Goal: Task Accomplishment & Management: Manage account settings

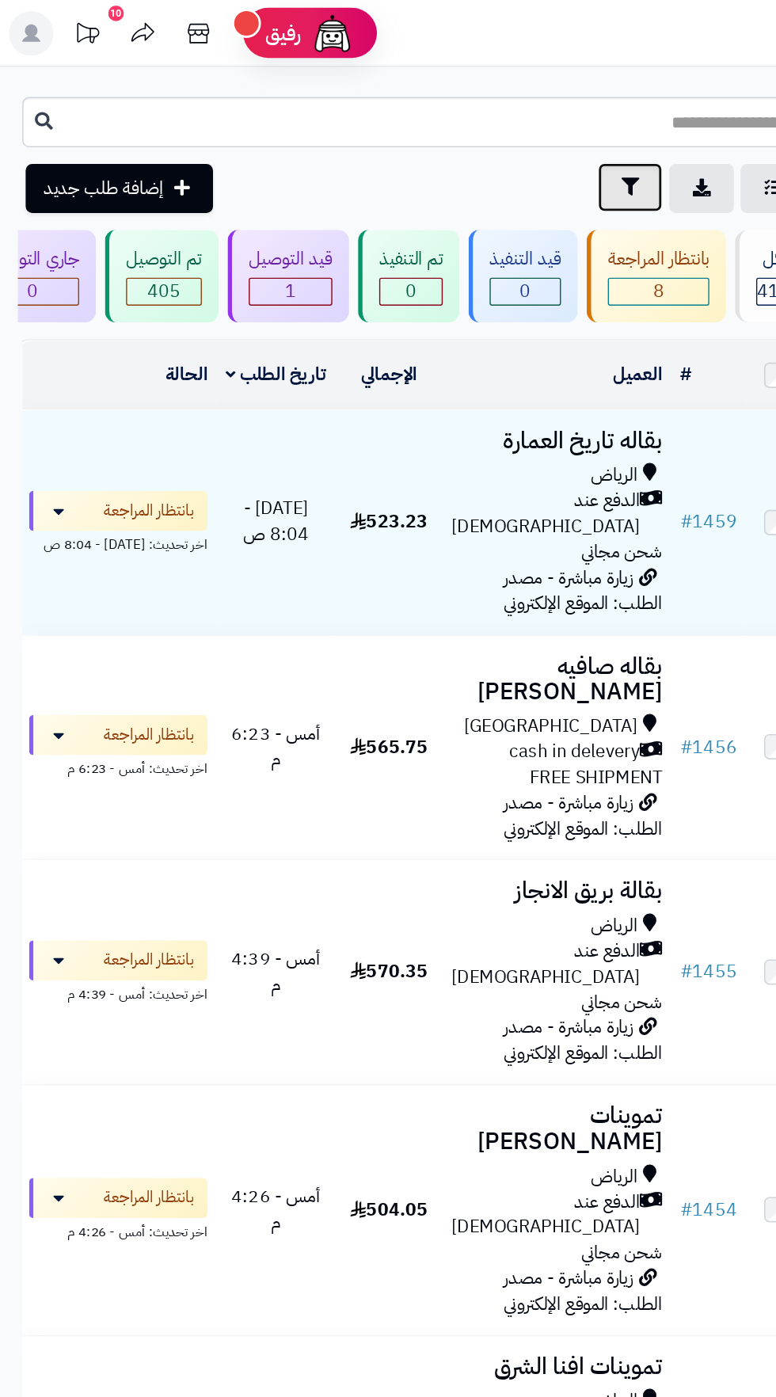
click at [436, 136] on button "تصفية" at bounding box center [448, 133] width 46 height 35
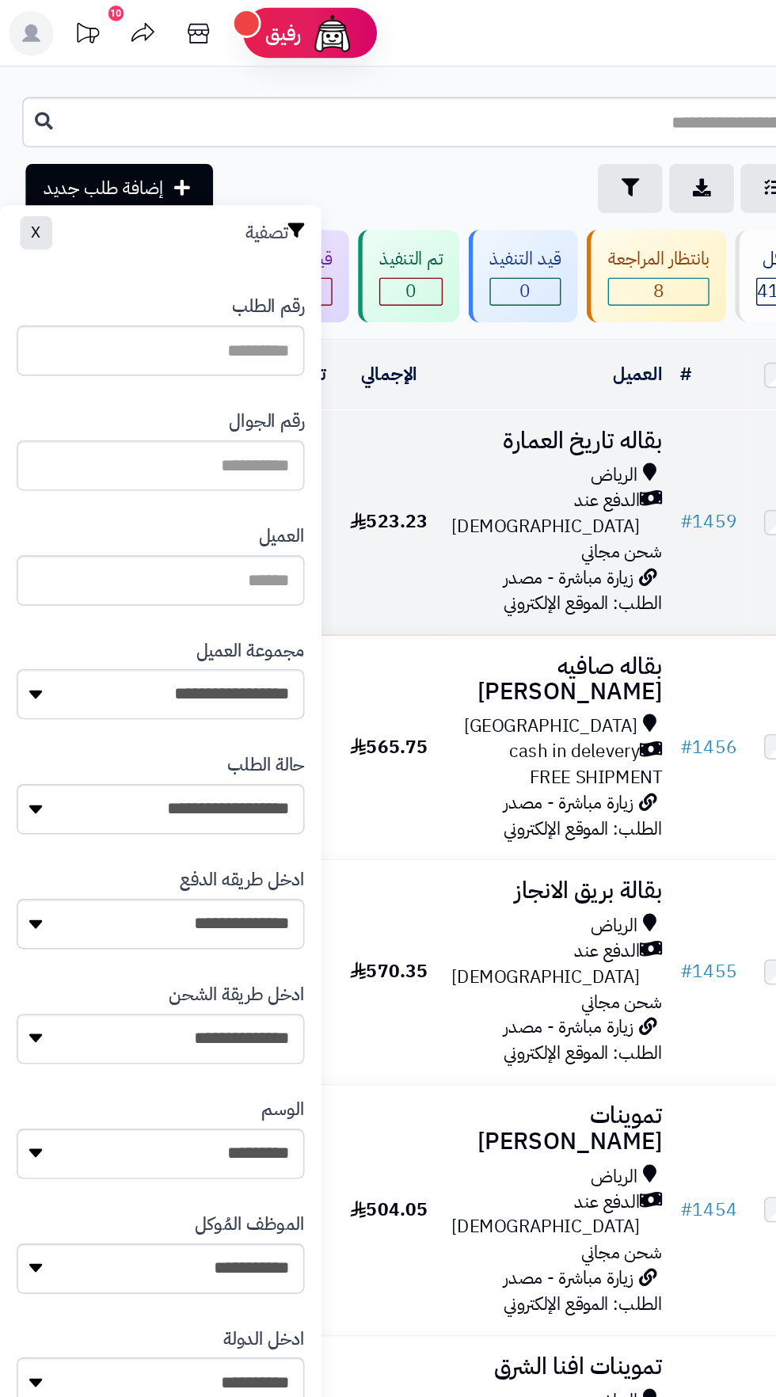
click at [358, 408] on span "زيارة مباشرة - مصدر الطلب: الموقع الإلكتروني" at bounding box center [414, 419] width 112 height 37
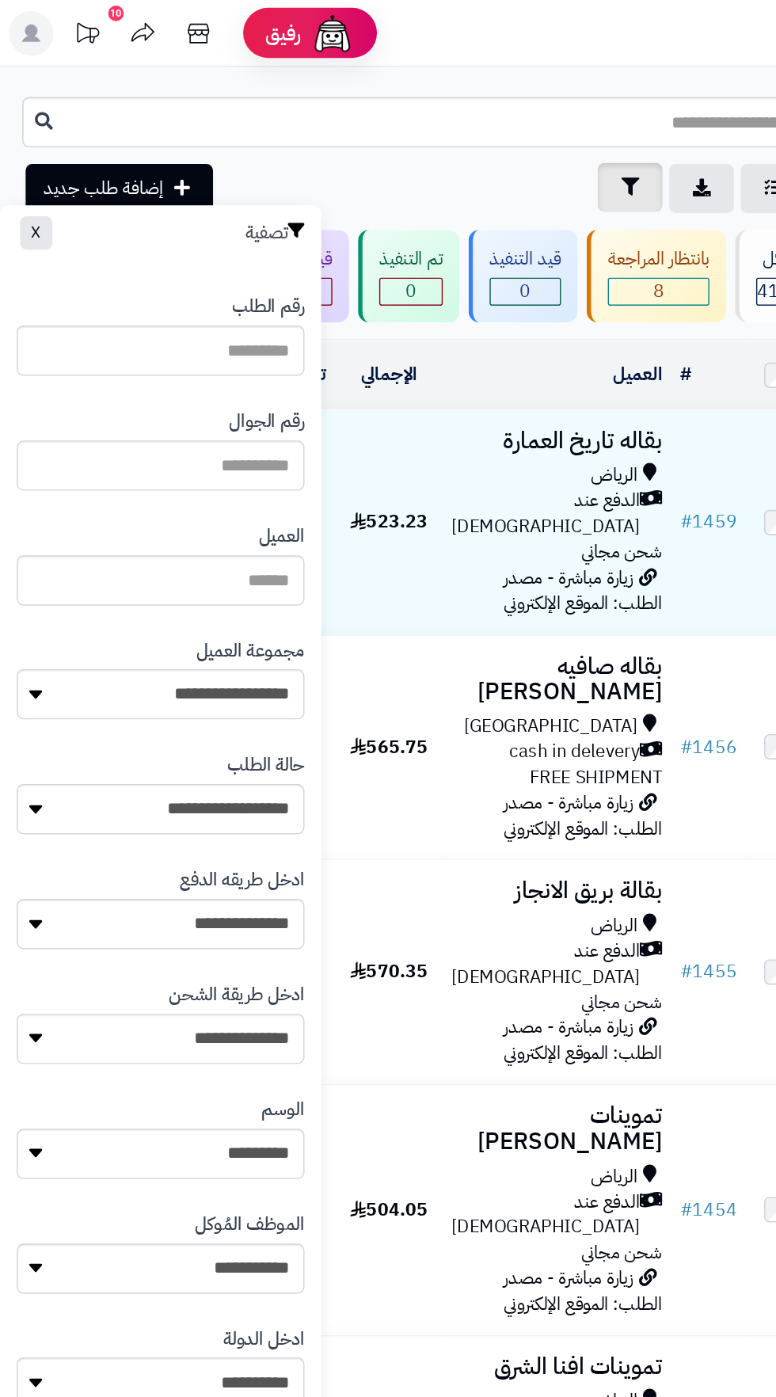
click at [428, 137] on button "تصفية" at bounding box center [448, 133] width 46 height 35
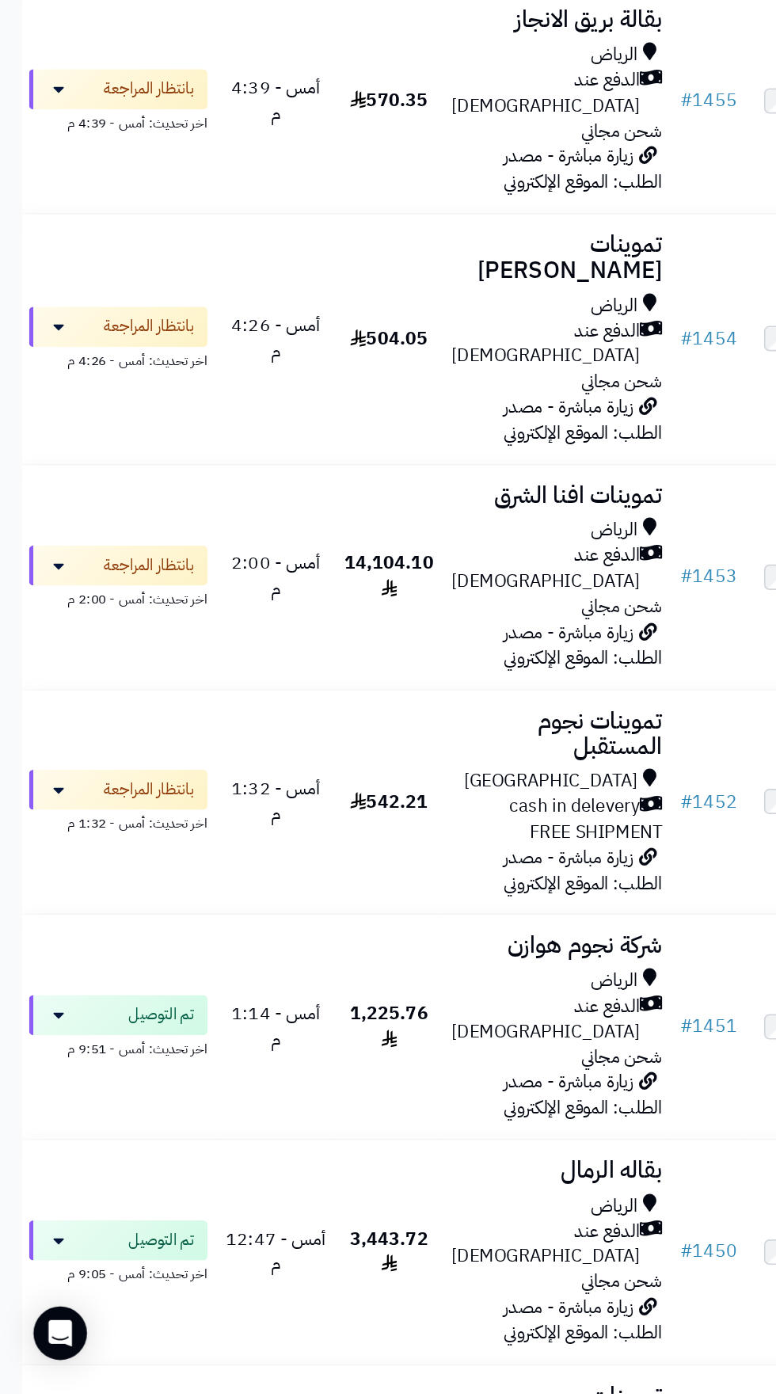
scroll to position [221, 0]
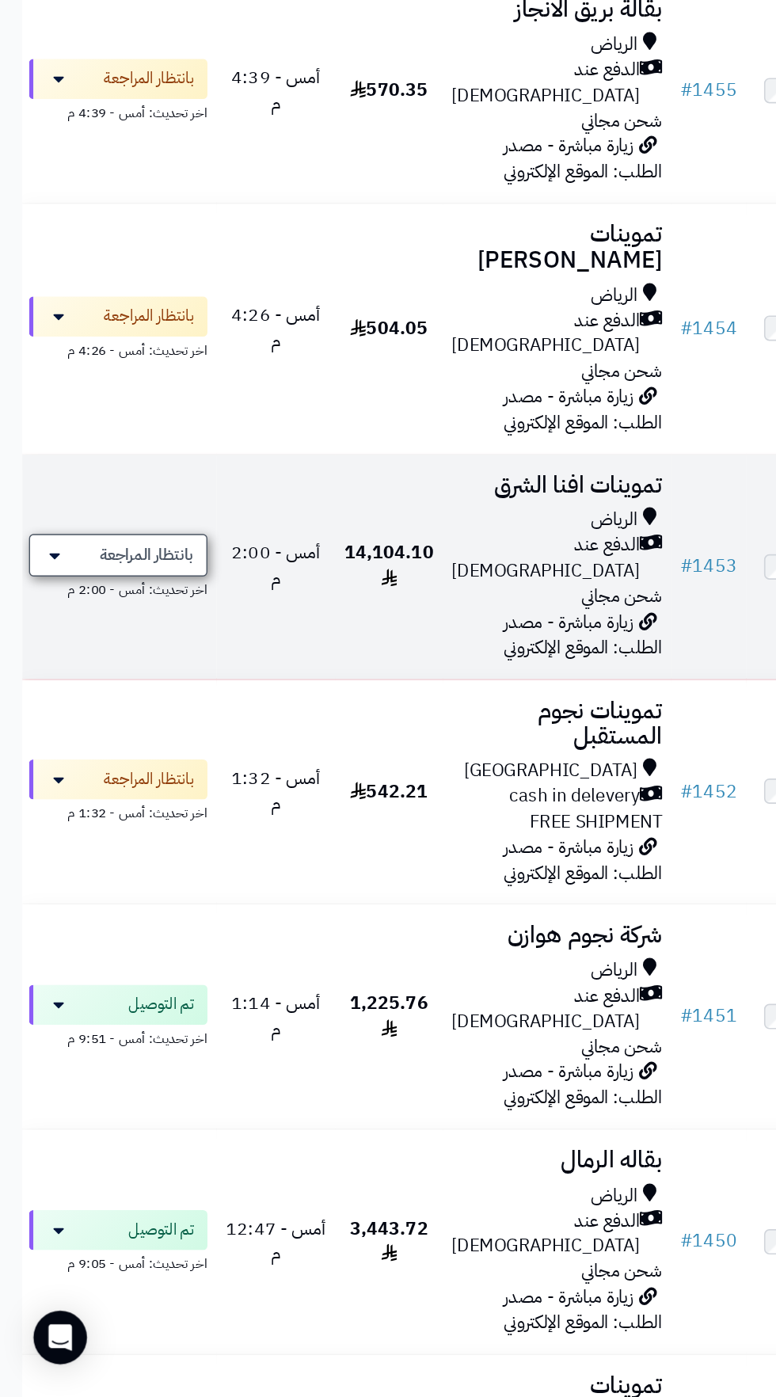
click at [111, 791] on span "بانتظار المراجعة" at bounding box center [103, 799] width 67 height 16
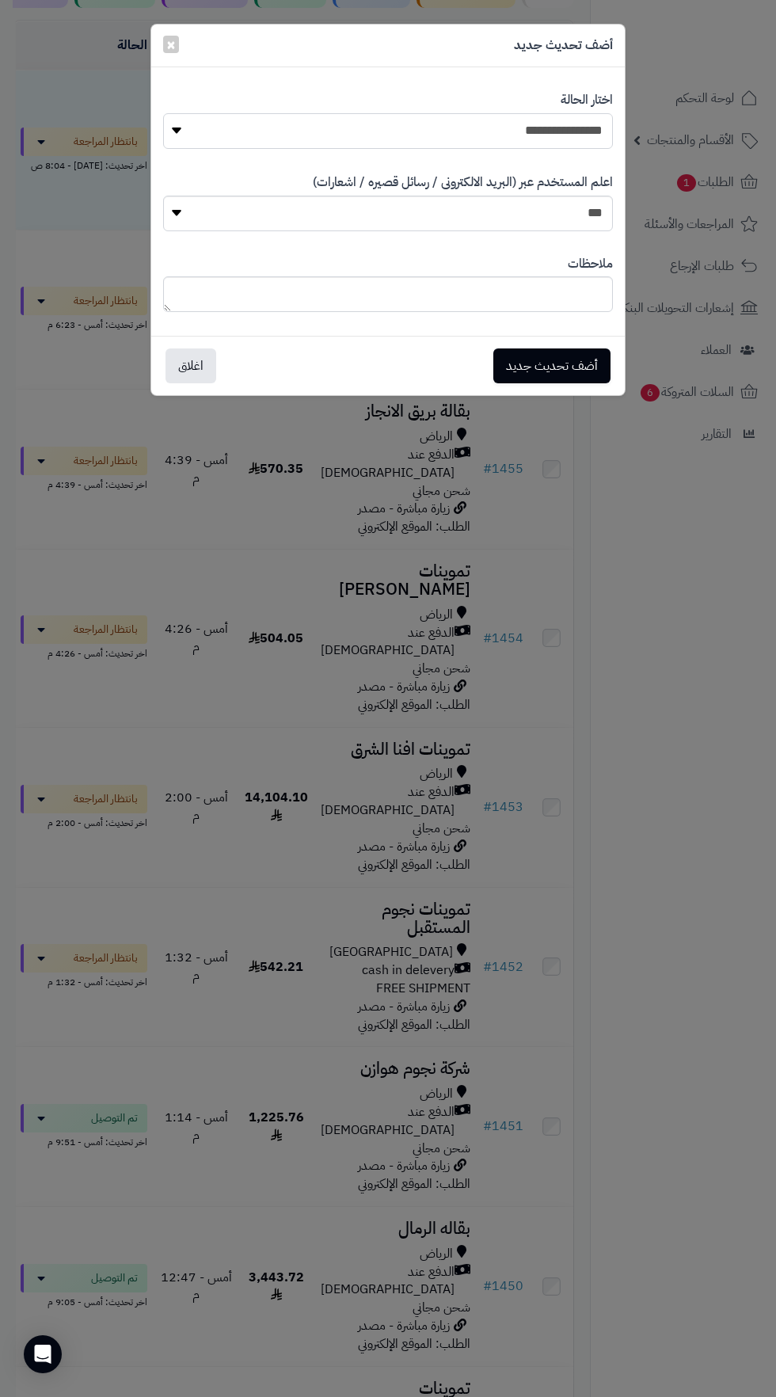
click at [563, 120] on select "**********" at bounding box center [388, 131] width 450 height 36
select select "**"
click at [582, 360] on button "أضف تحديث جديد" at bounding box center [551, 365] width 117 height 35
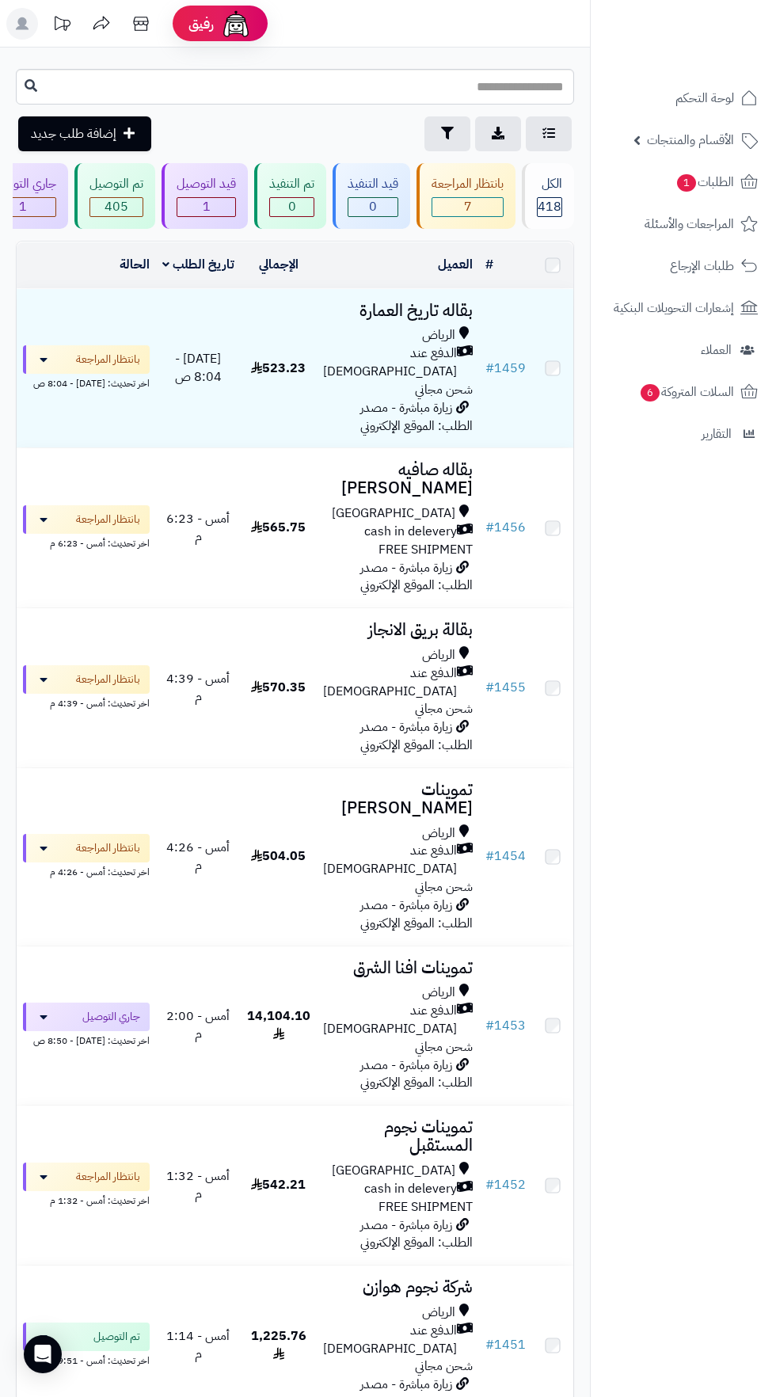
scroll to position [220, 0]
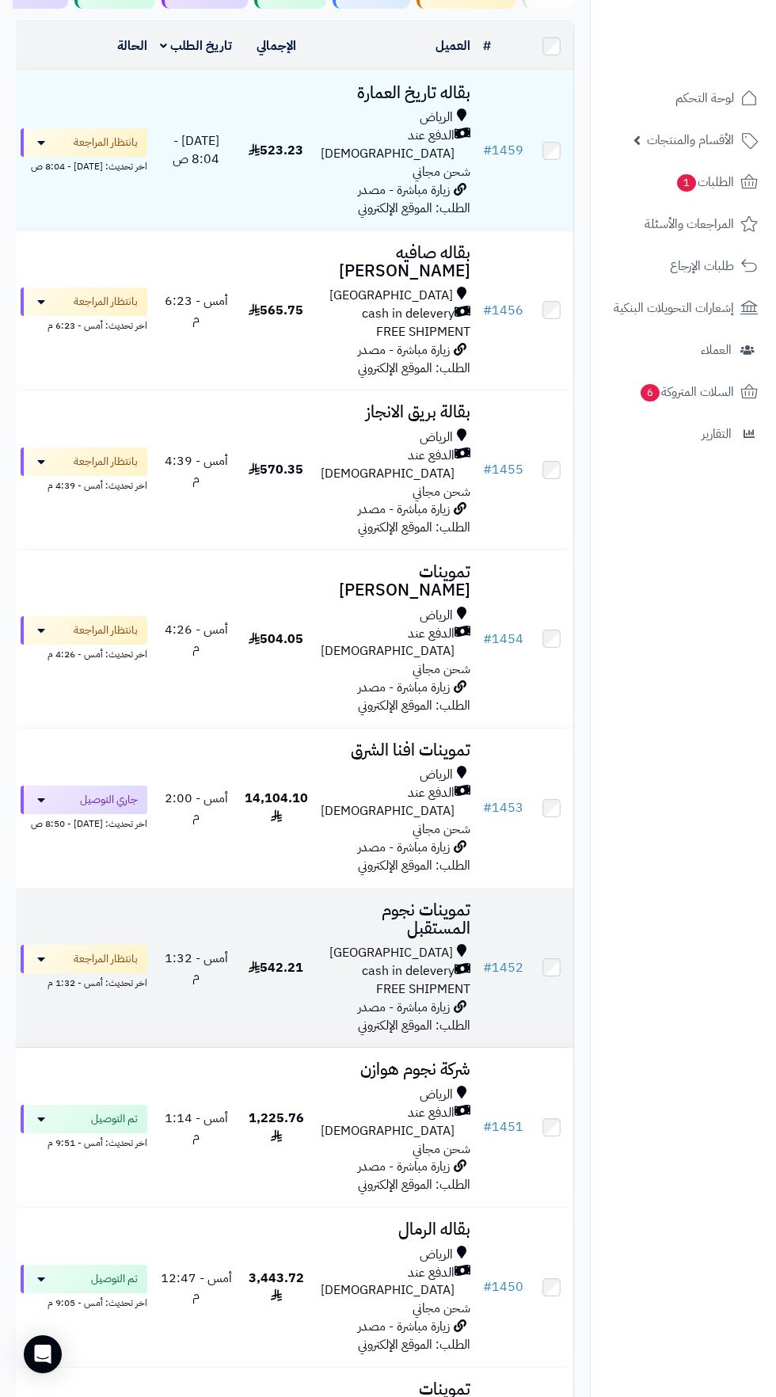
click at [332, 944] on div "[GEOGRAPHIC_DATA]" at bounding box center [396, 953] width 150 height 18
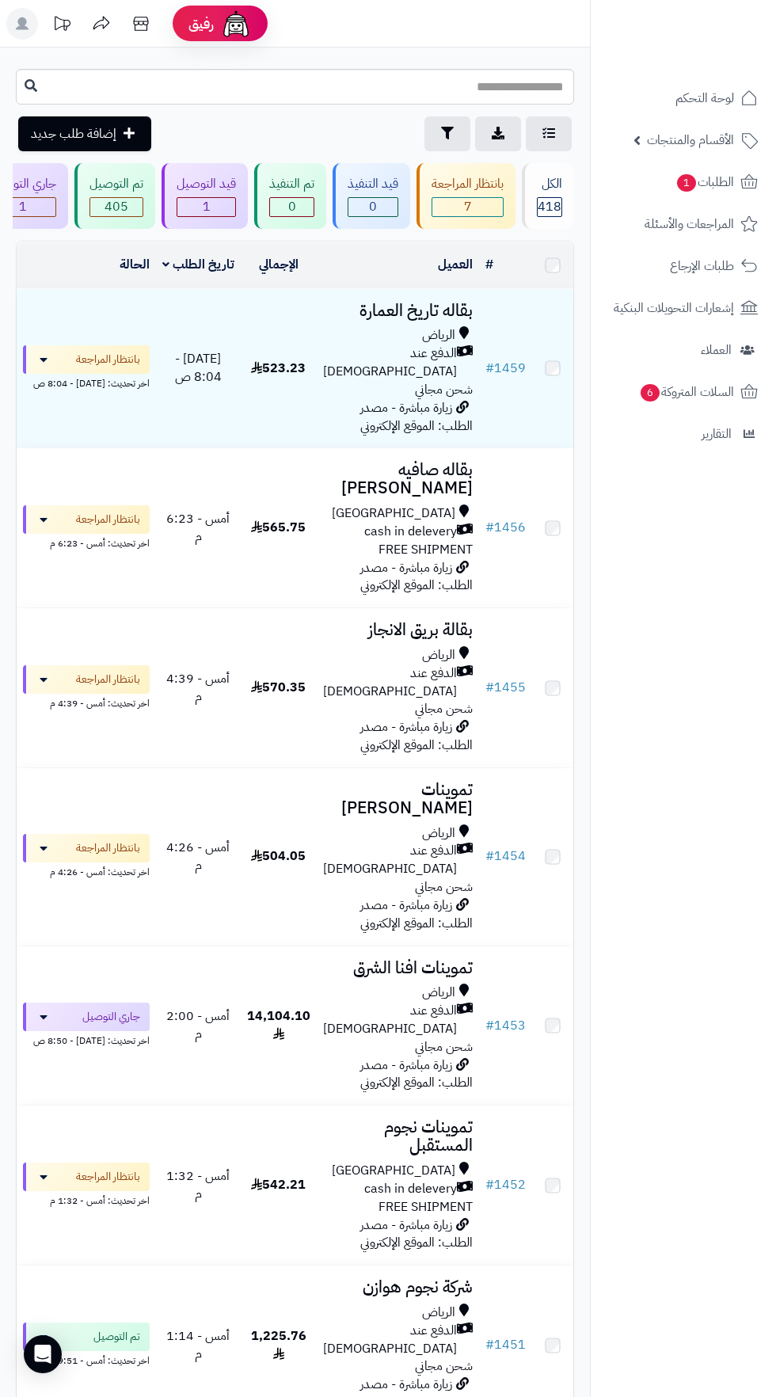
scroll to position [220, 0]
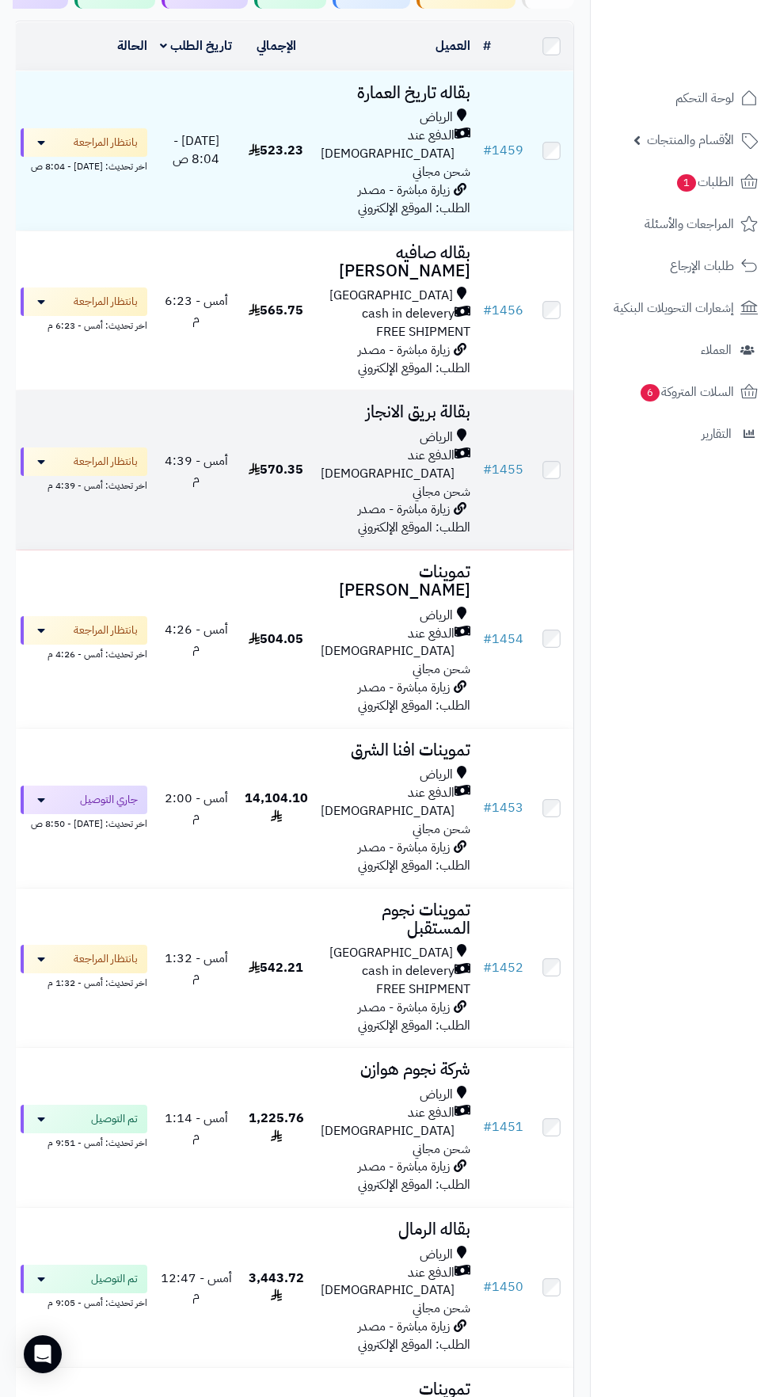
click at [371, 447] on span "الدفع عند [DEMOGRAPHIC_DATA]" at bounding box center [388, 465] width 134 height 36
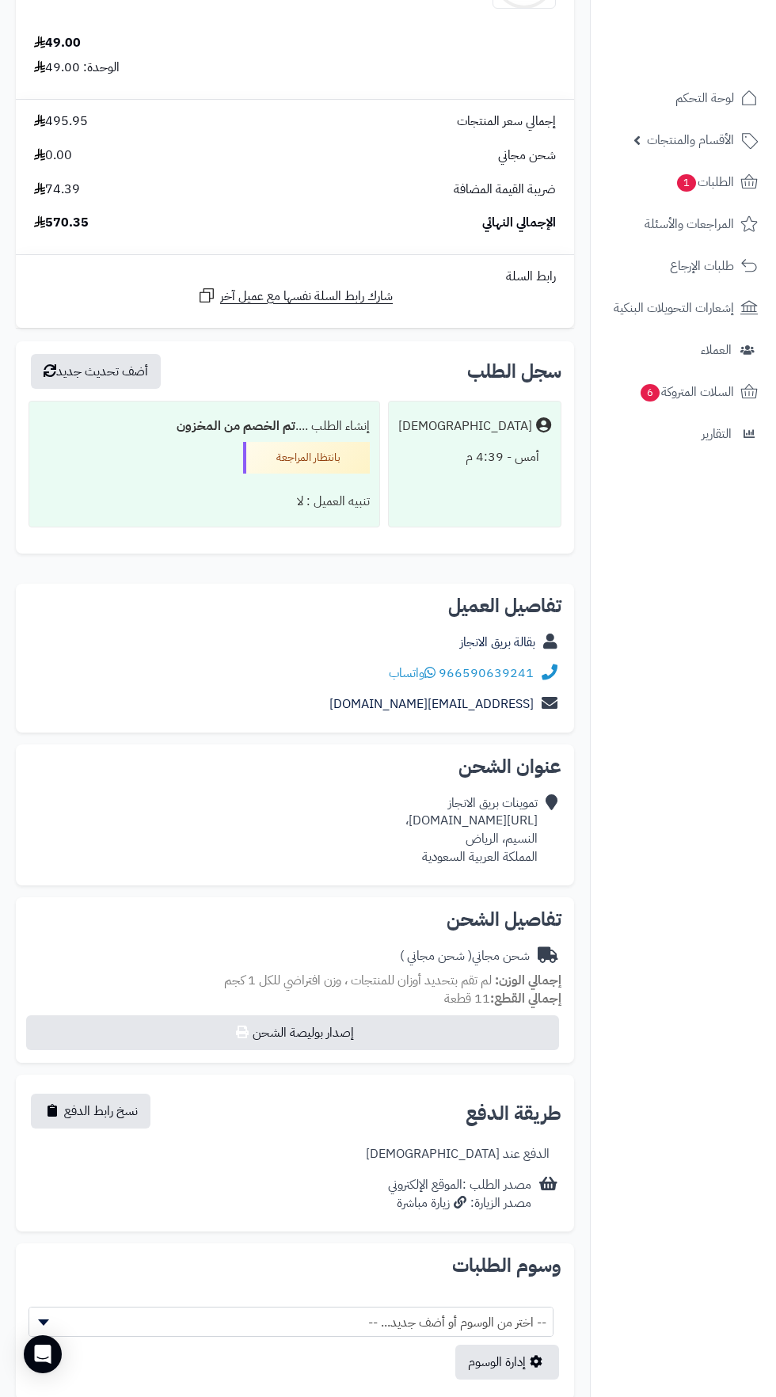
scroll to position [1608, 0]
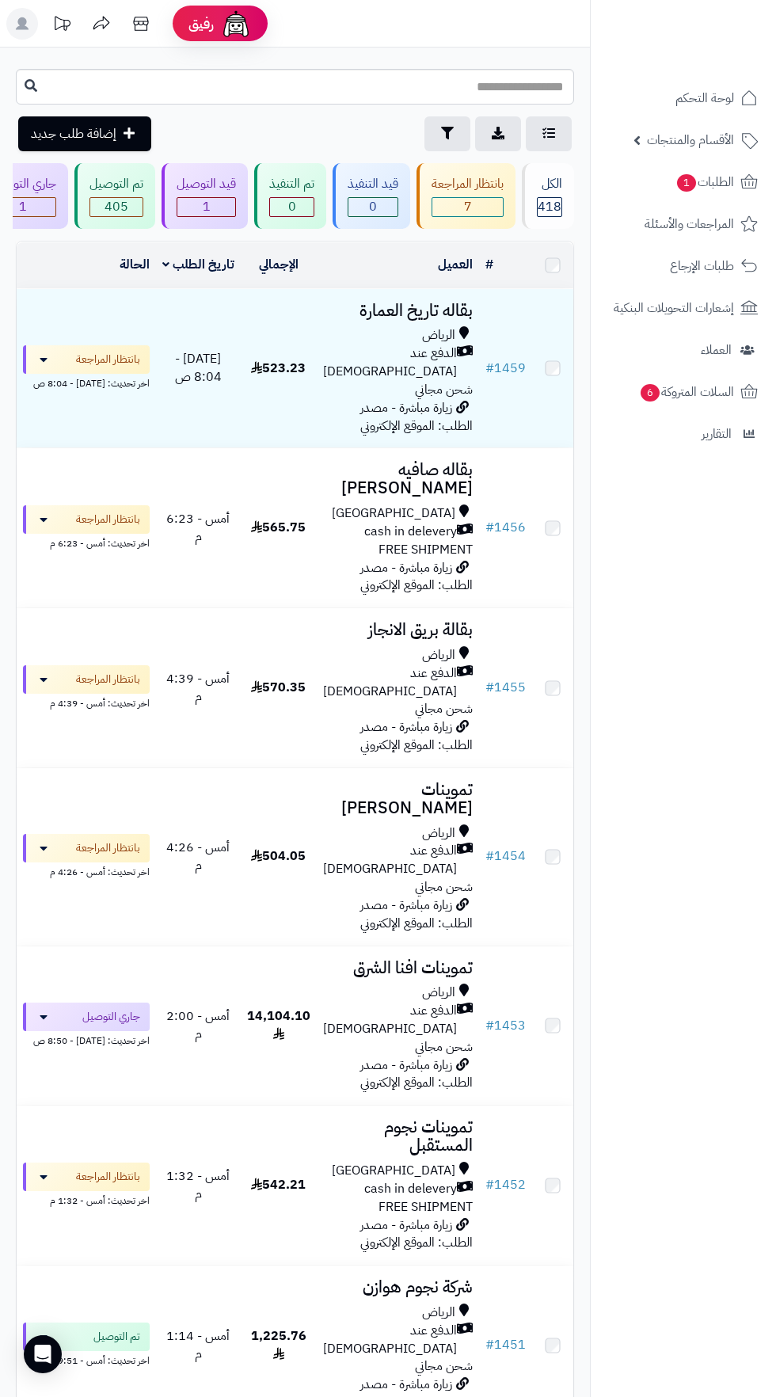
scroll to position [220, 0]
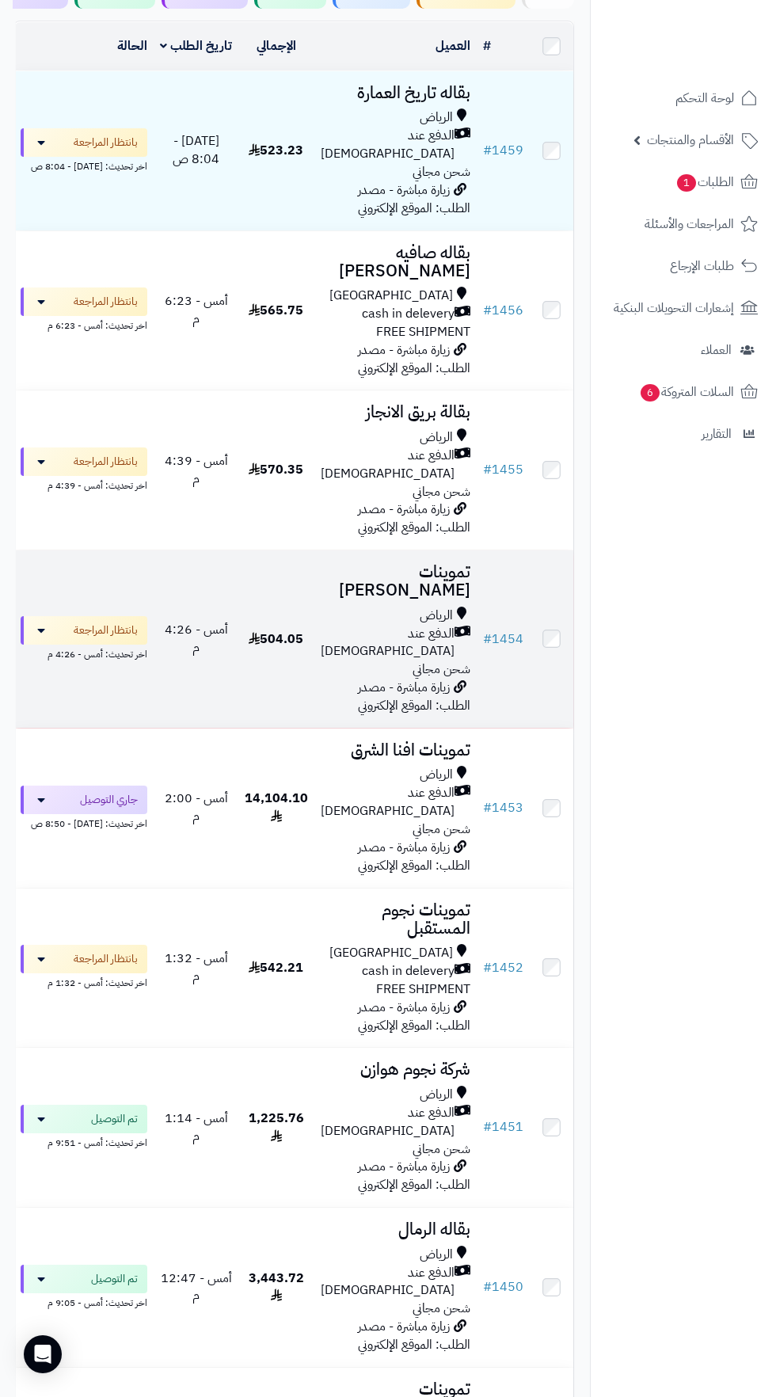
click at [362, 607] on div "الرياض" at bounding box center [396, 616] width 150 height 18
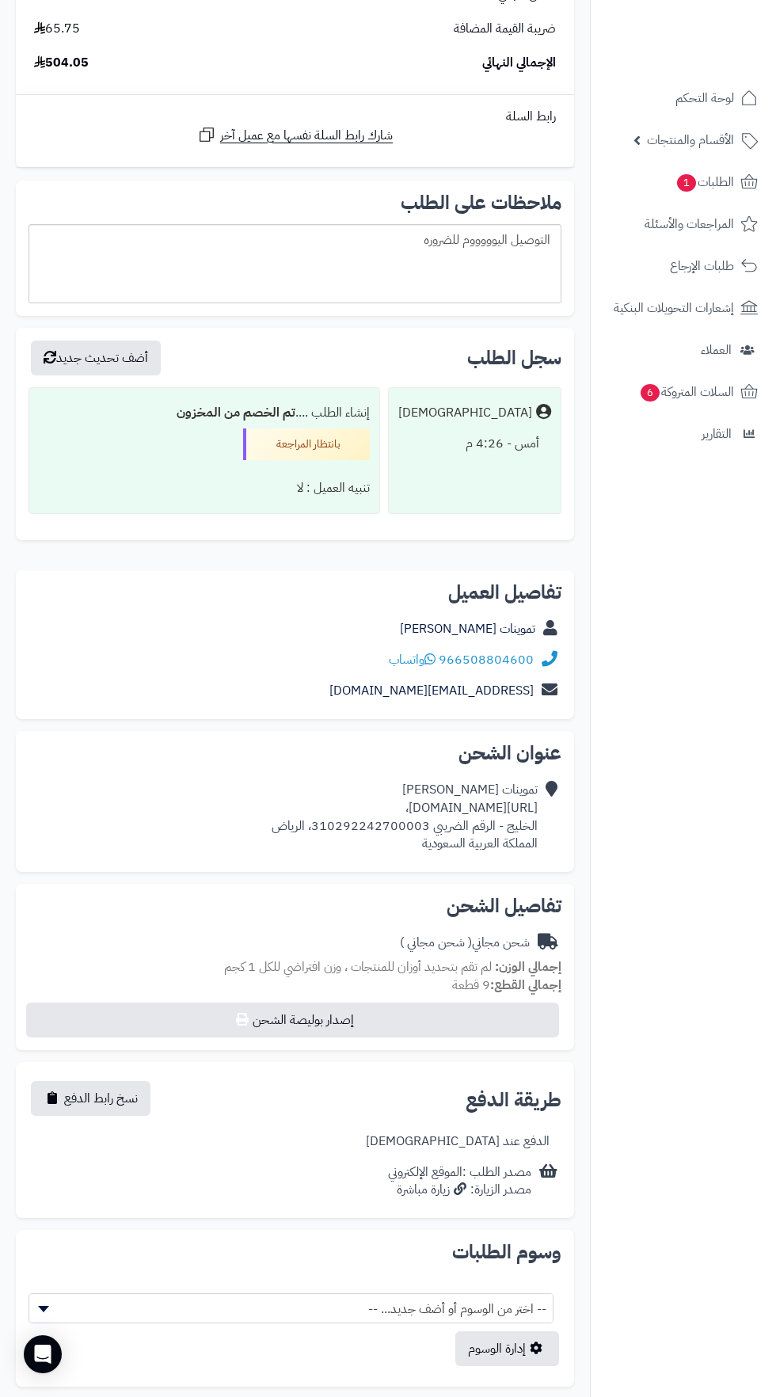
scroll to position [1086, 0]
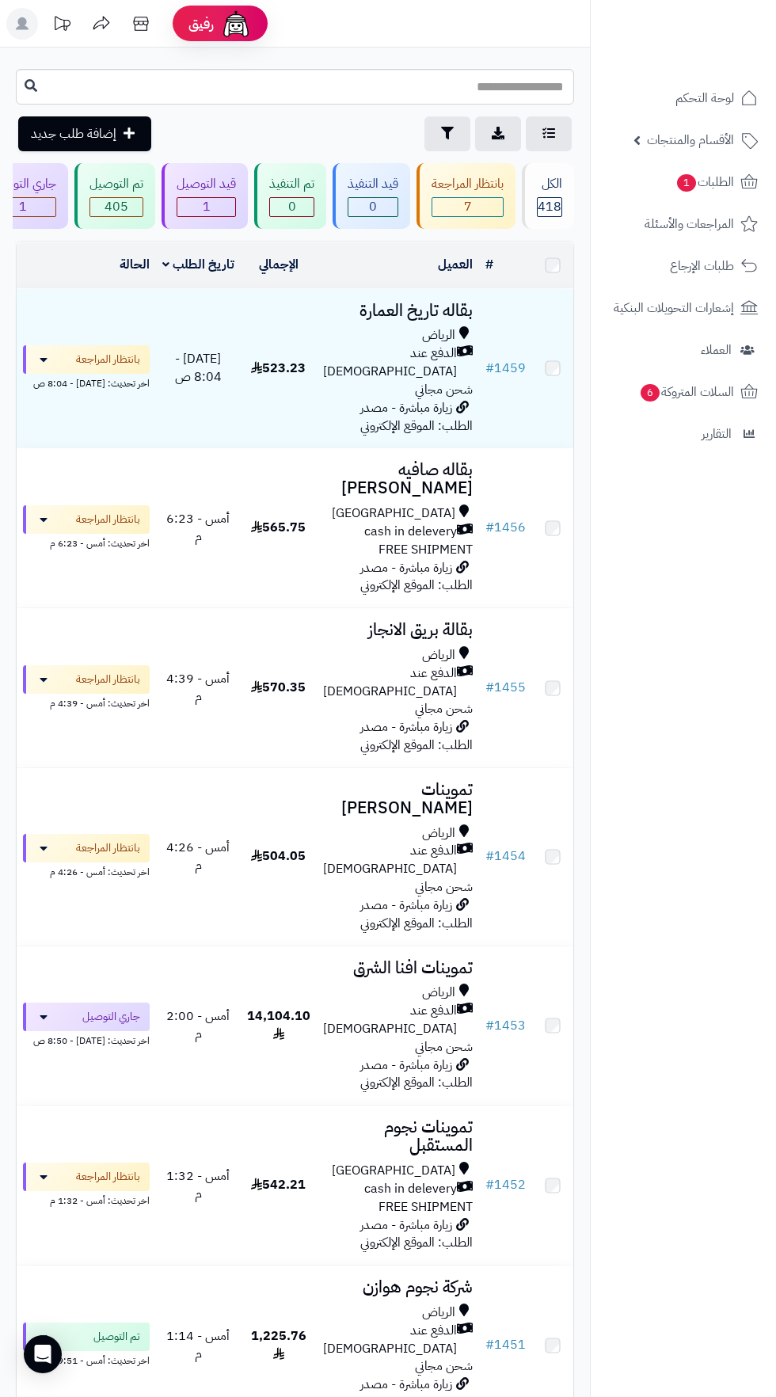
scroll to position [220, 0]
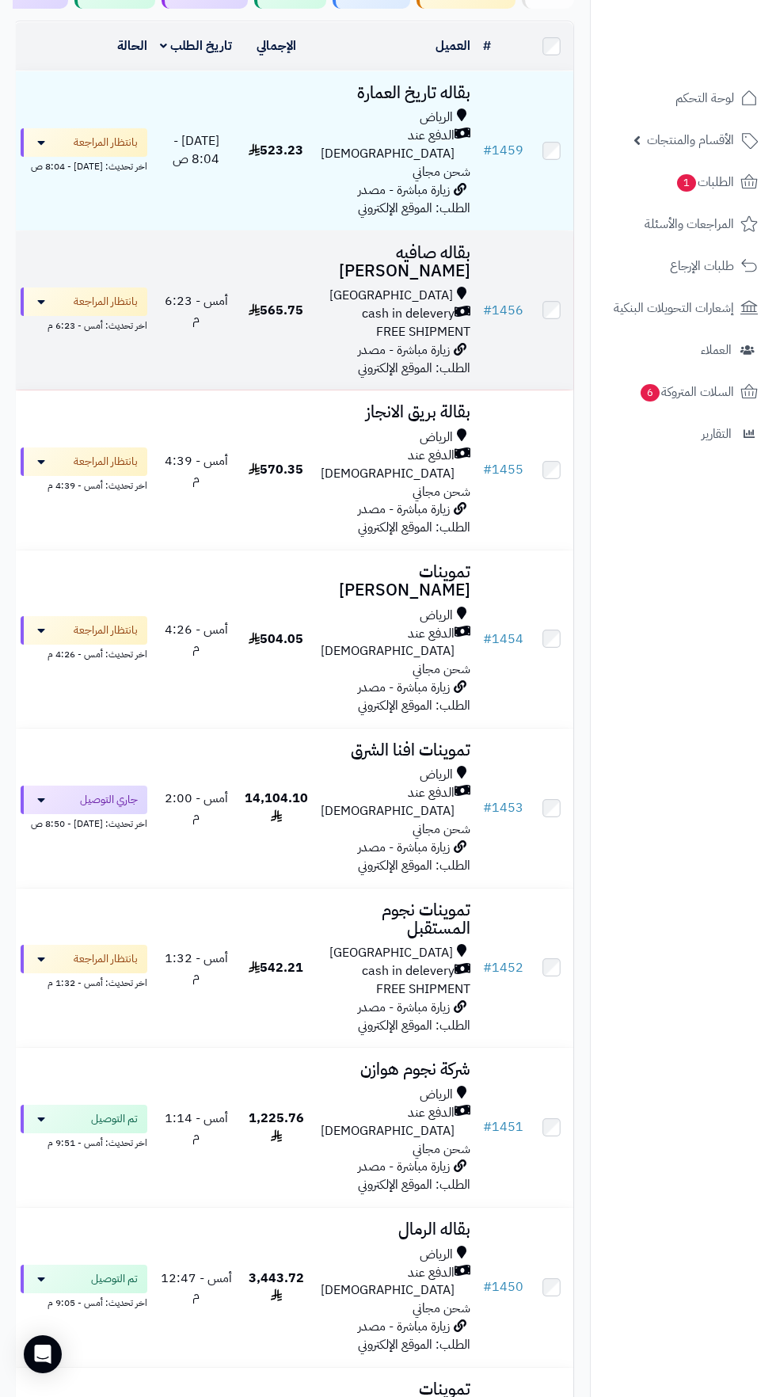
click at [374, 305] on span "cash in delevery" at bounding box center [408, 314] width 93 height 18
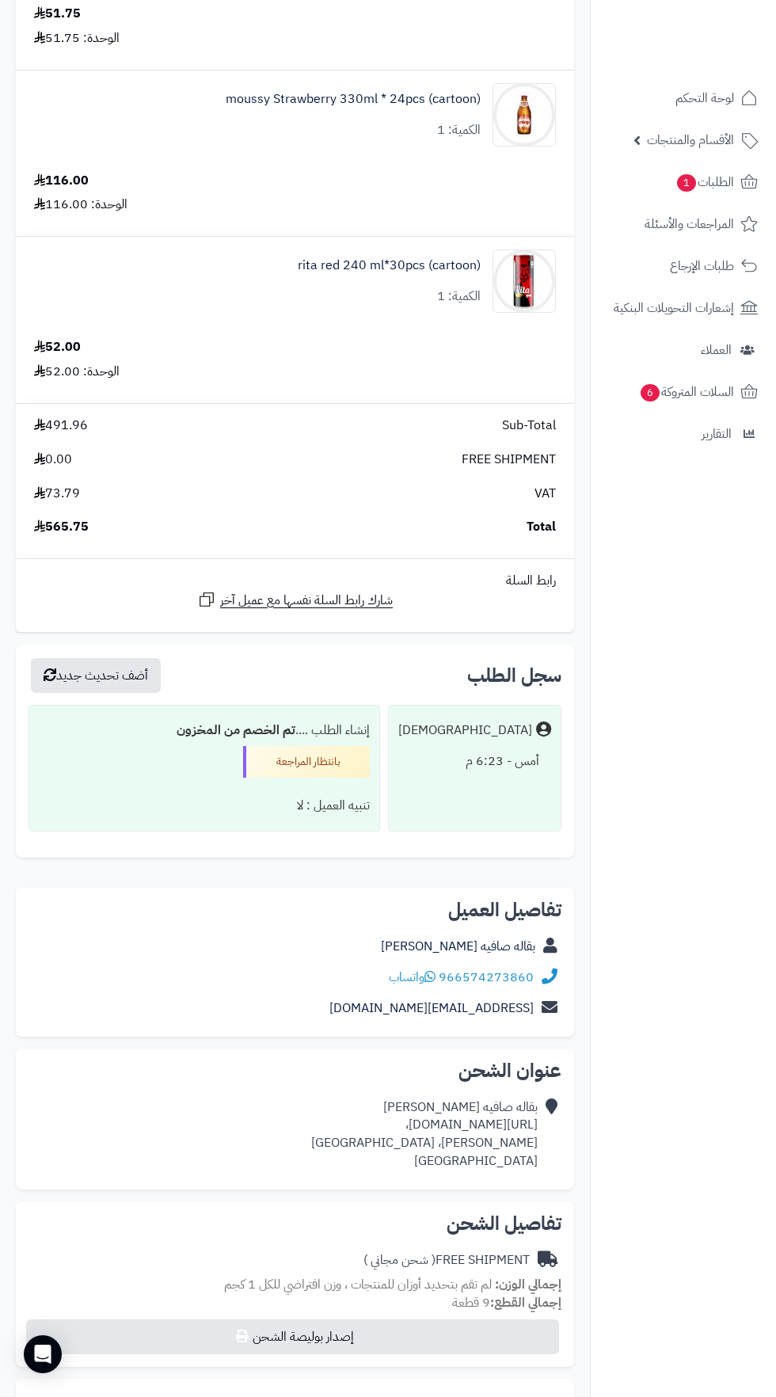
scroll to position [1290, 0]
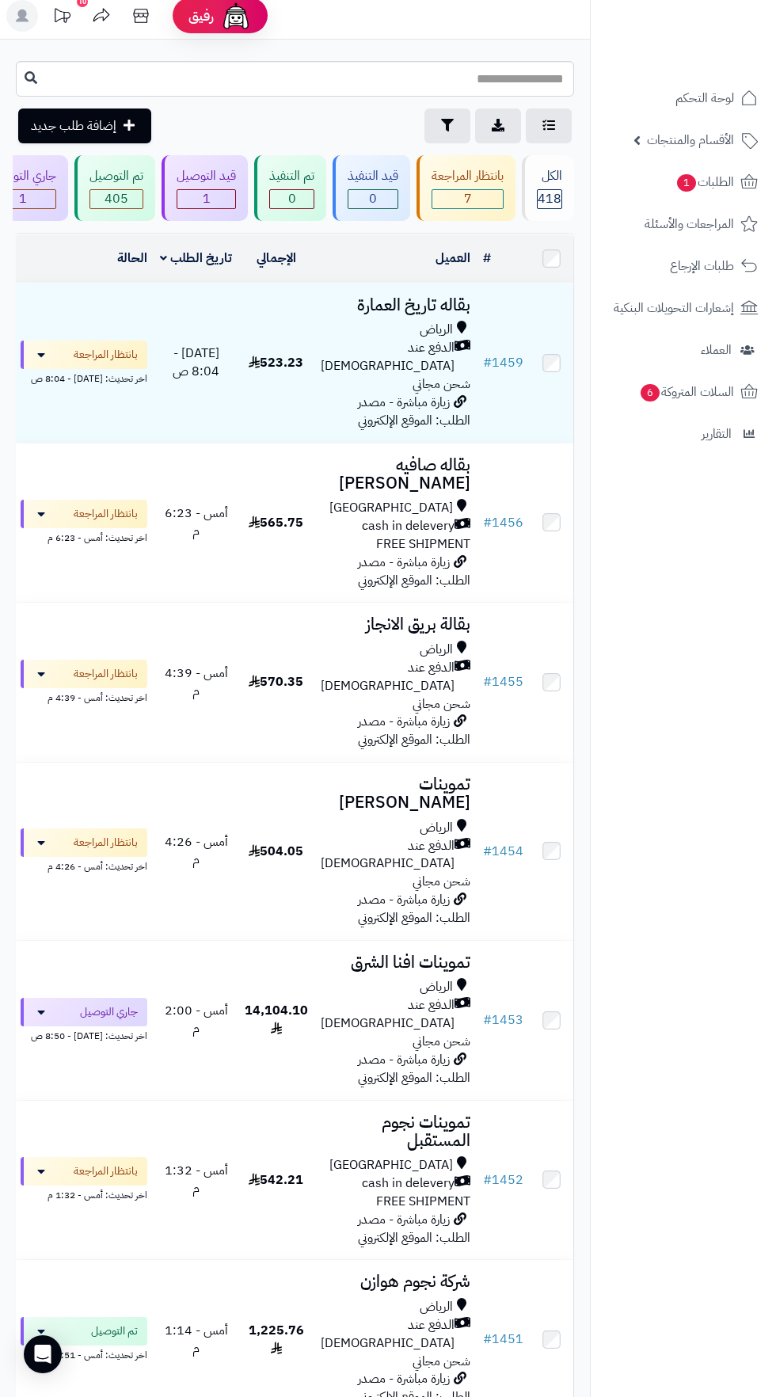
scroll to position [1, 0]
